Goal: Information Seeking & Learning: Find contact information

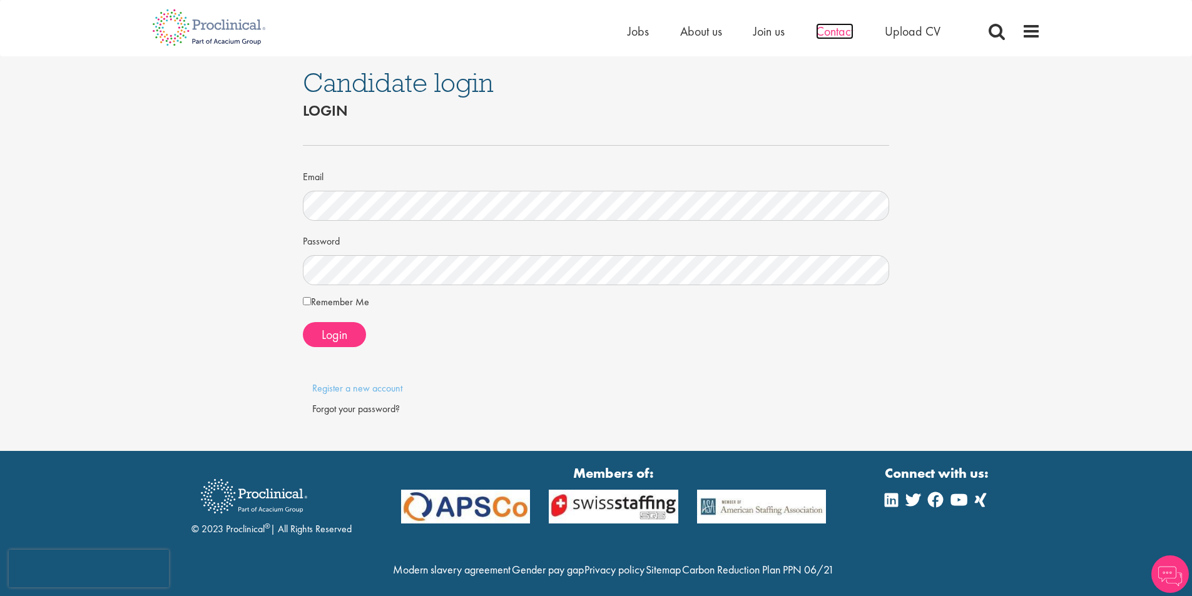
drag, startPoint x: 0, startPoint y: 0, endPoint x: 839, endPoint y: 36, distance: 840.2
click at [839, 36] on span "Contact" at bounding box center [835, 31] width 38 height 16
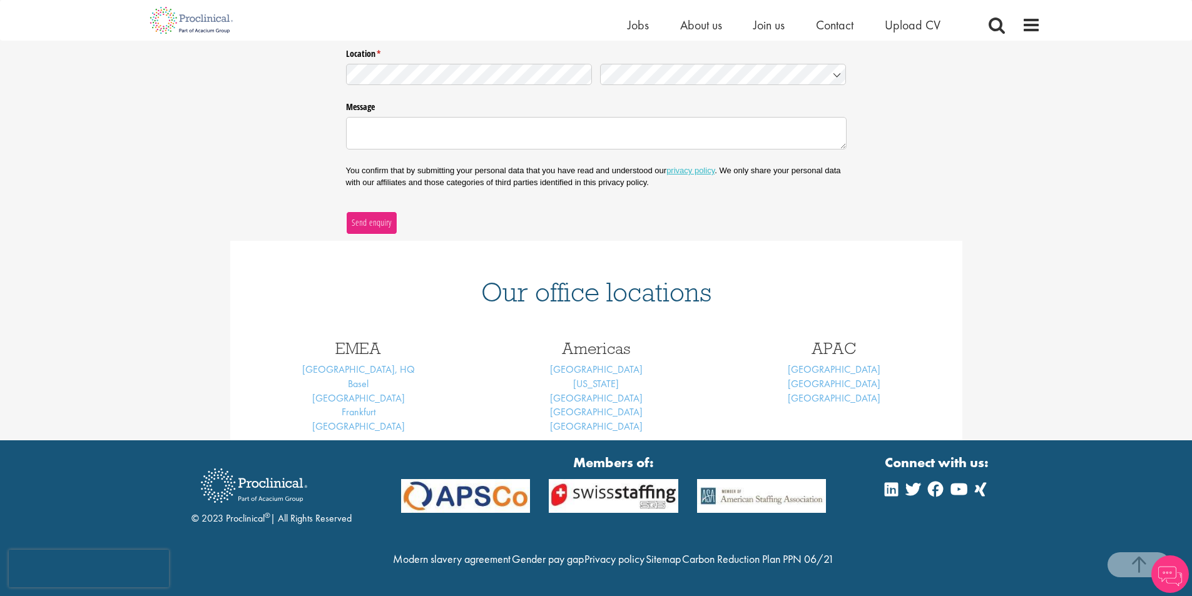
scroll to position [345, 0]
click at [589, 363] on link "[GEOGRAPHIC_DATA]" at bounding box center [596, 369] width 93 height 13
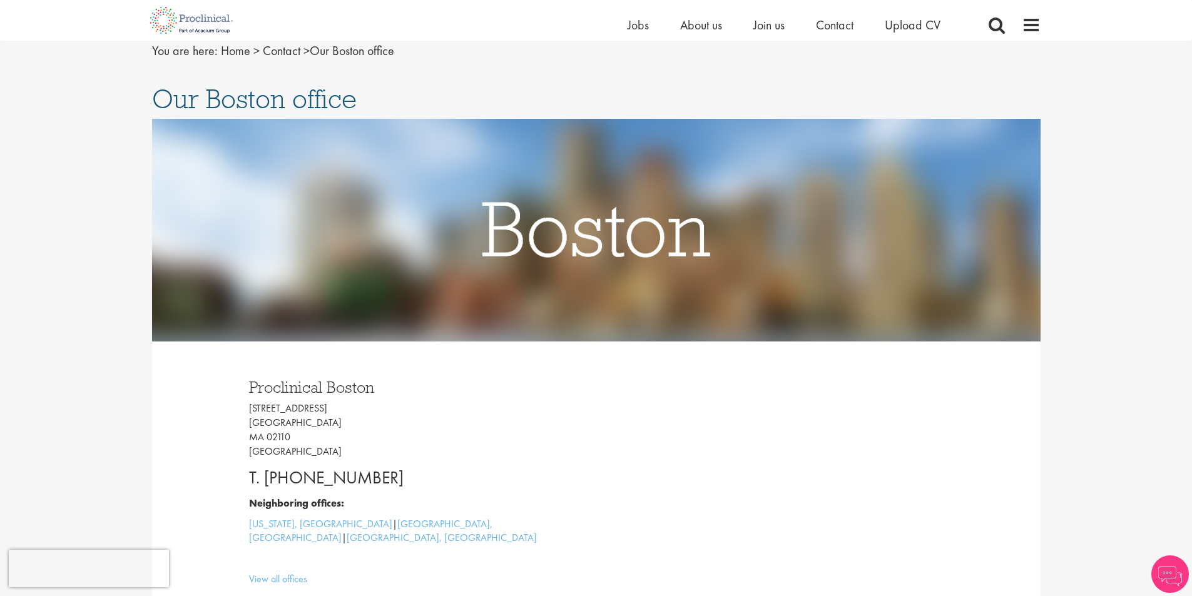
scroll to position [125, 0]
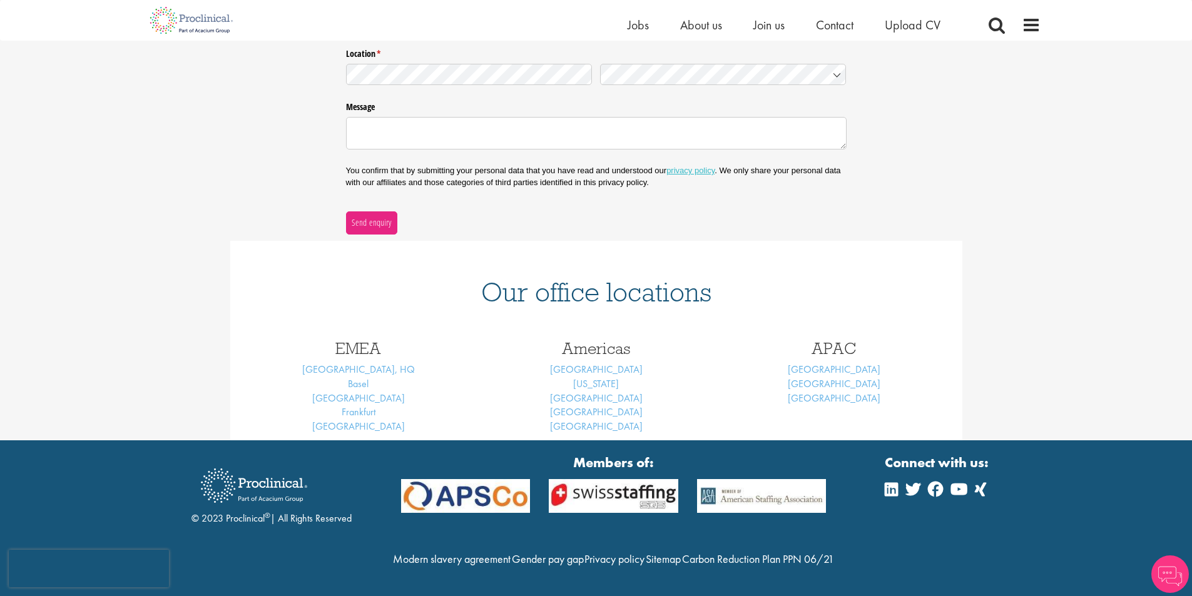
scroll to position [345, 0]
click at [596, 377] on link "[US_STATE]" at bounding box center [596, 383] width 46 height 13
click at [597, 392] on link "[GEOGRAPHIC_DATA]" at bounding box center [596, 398] width 93 height 13
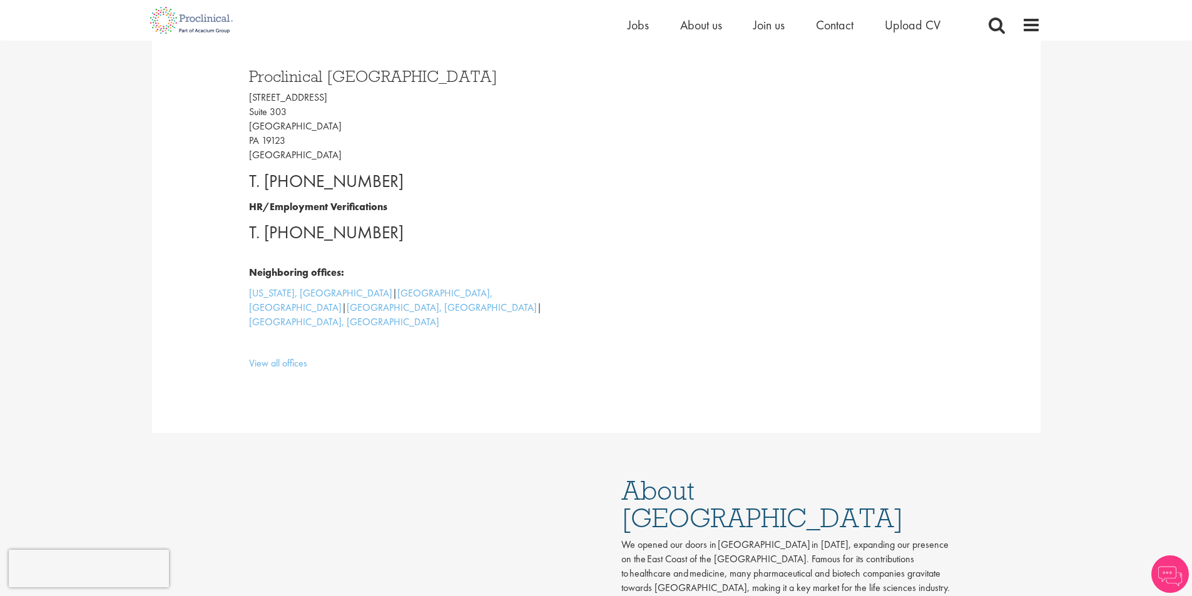
scroll to position [375, 0]
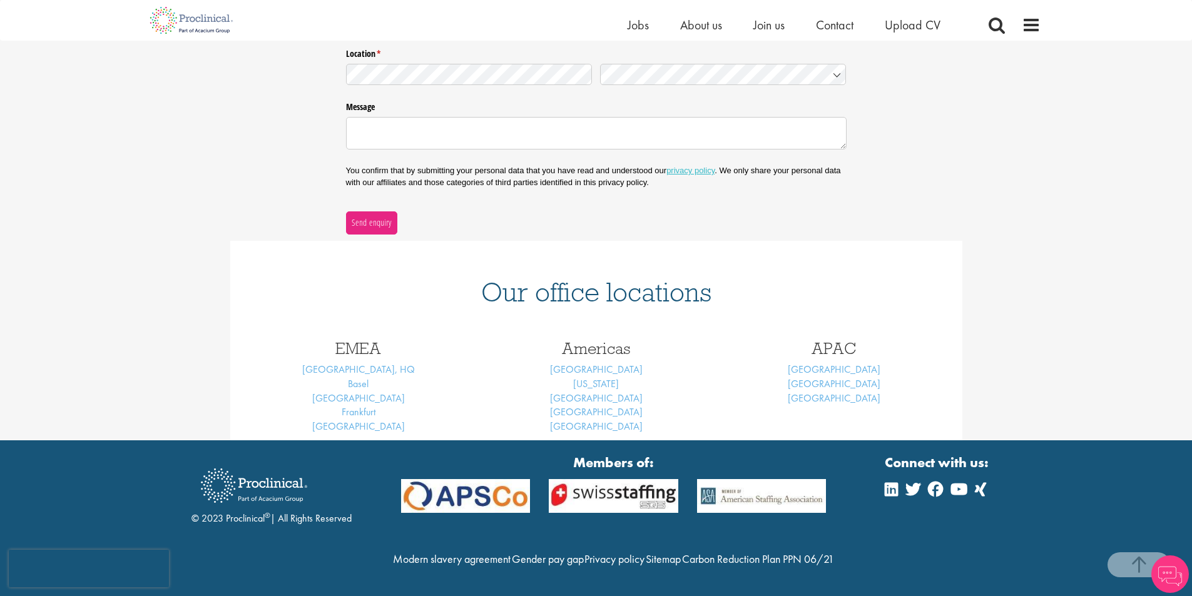
scroll to position [345, 0]
click at [594, 420] on link "[GEOGRAPHIC_DATA]" at bounding box center [596, 426] width 93 height 13
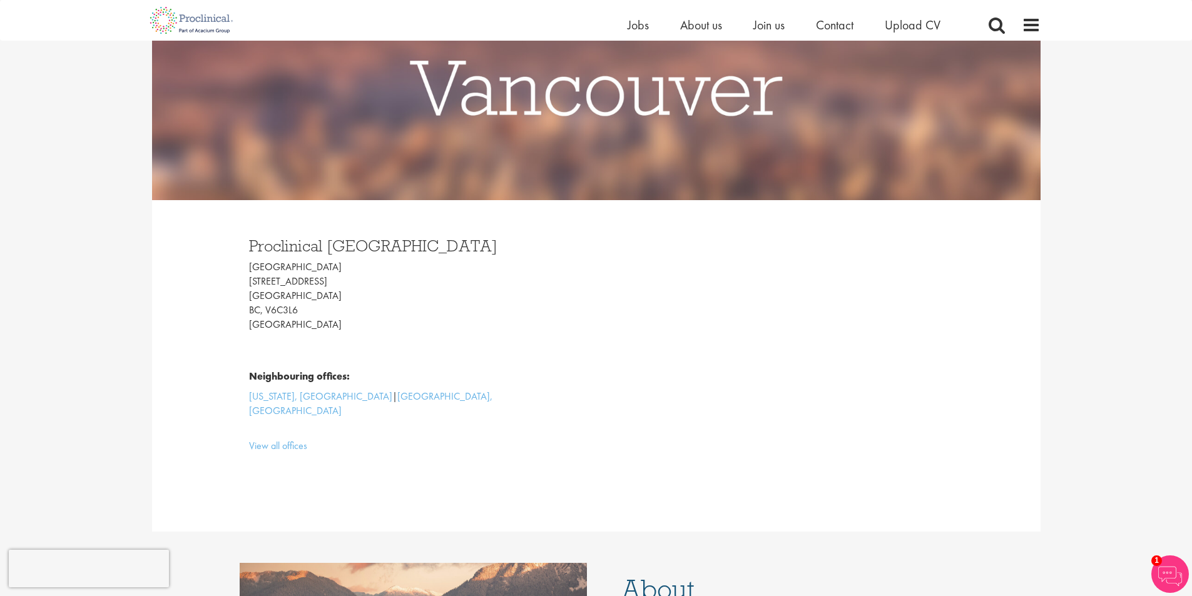
scroll to position [170, 0]
